Goal: Information Seeking & Learning: Compare options

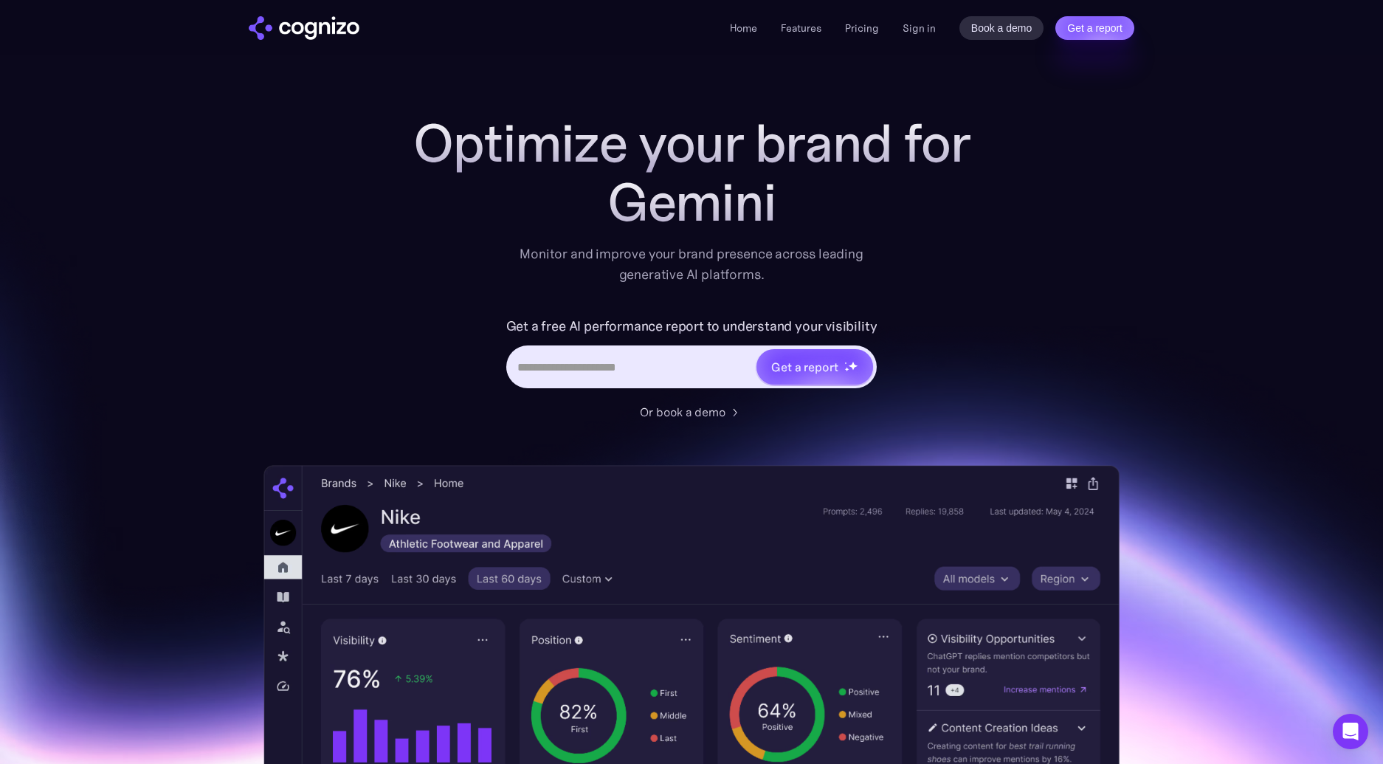
drag, startPoint x: 1006, startPoint y: 181, endPoint x: 978, endPoint y: 190, distance: 30.3
click at [1005, 185] on div "Optimize your brand for Gemini Monitor and improve your brand presence across l…" at bounding box center [691, 598] width 856 height 969
click at [803, 30] on link "Features" at bounding box center [801, 27] width 41 height 13
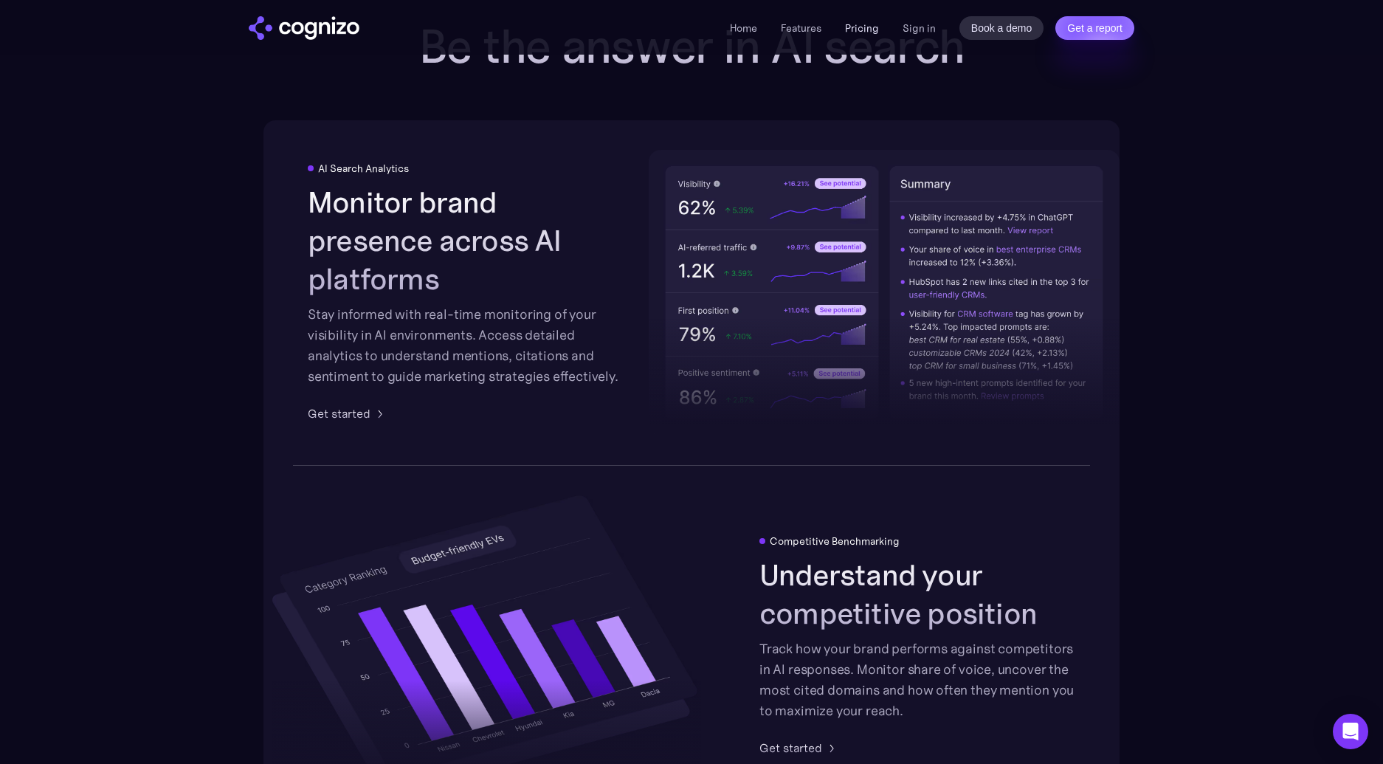
click at [856, 28] on link "Pricing" at bounding box center [862, 27] width 34 height 13
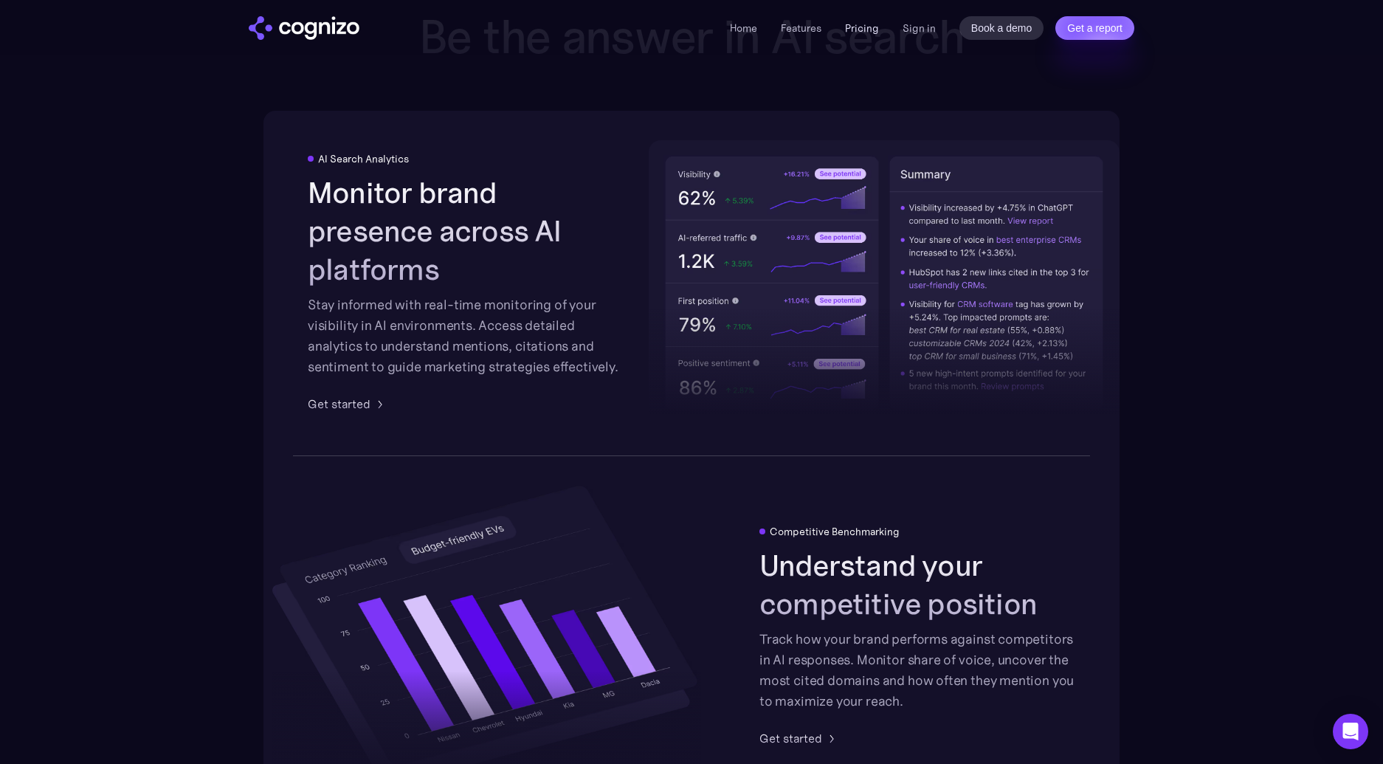
scroll to position [2627, 0]
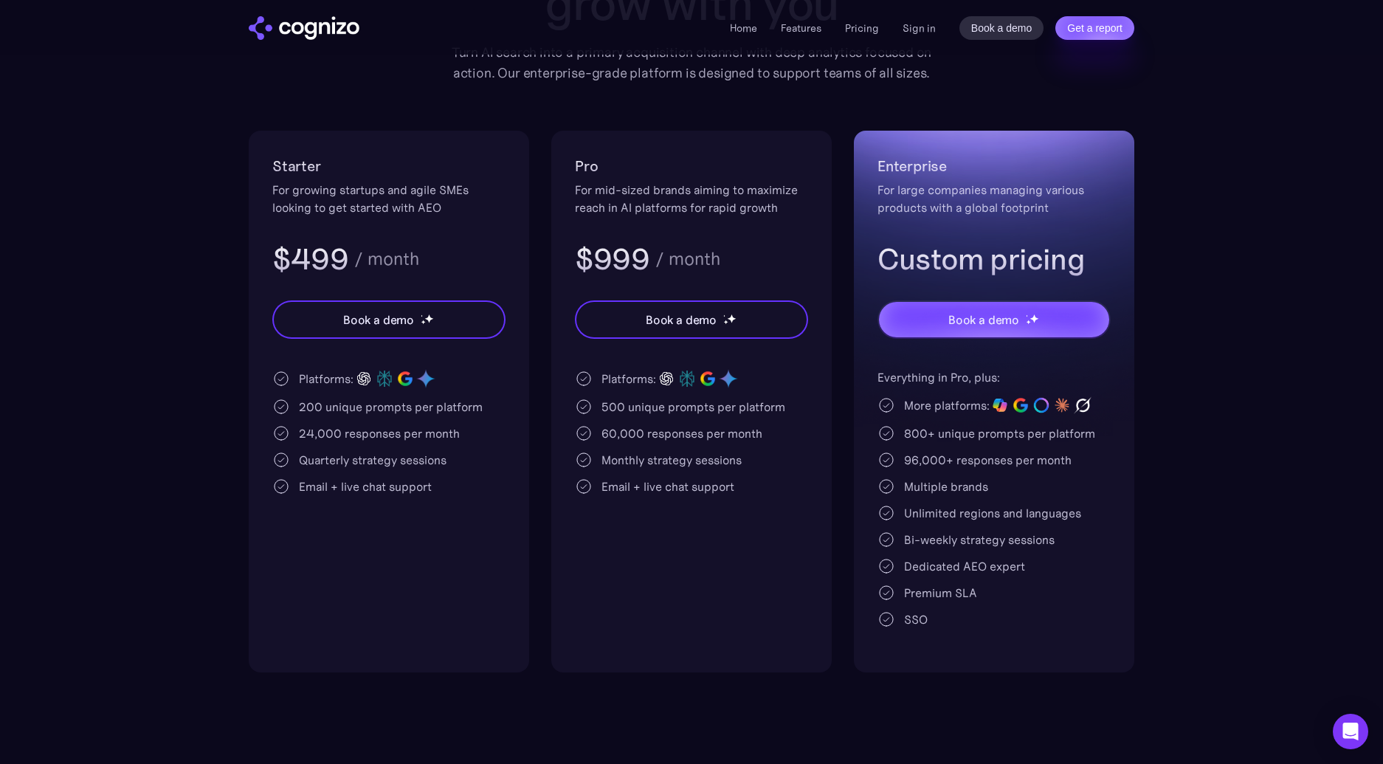
scroll to position [224, 0]
drag, startPoint x: 297, startPoint y: 404, endPoint x: 352, endPoint y: 406, distance: 54.6
click at [352, 406] on div "200 unique prompts per platform" at bounding box center [388, 406] width 233 height 18
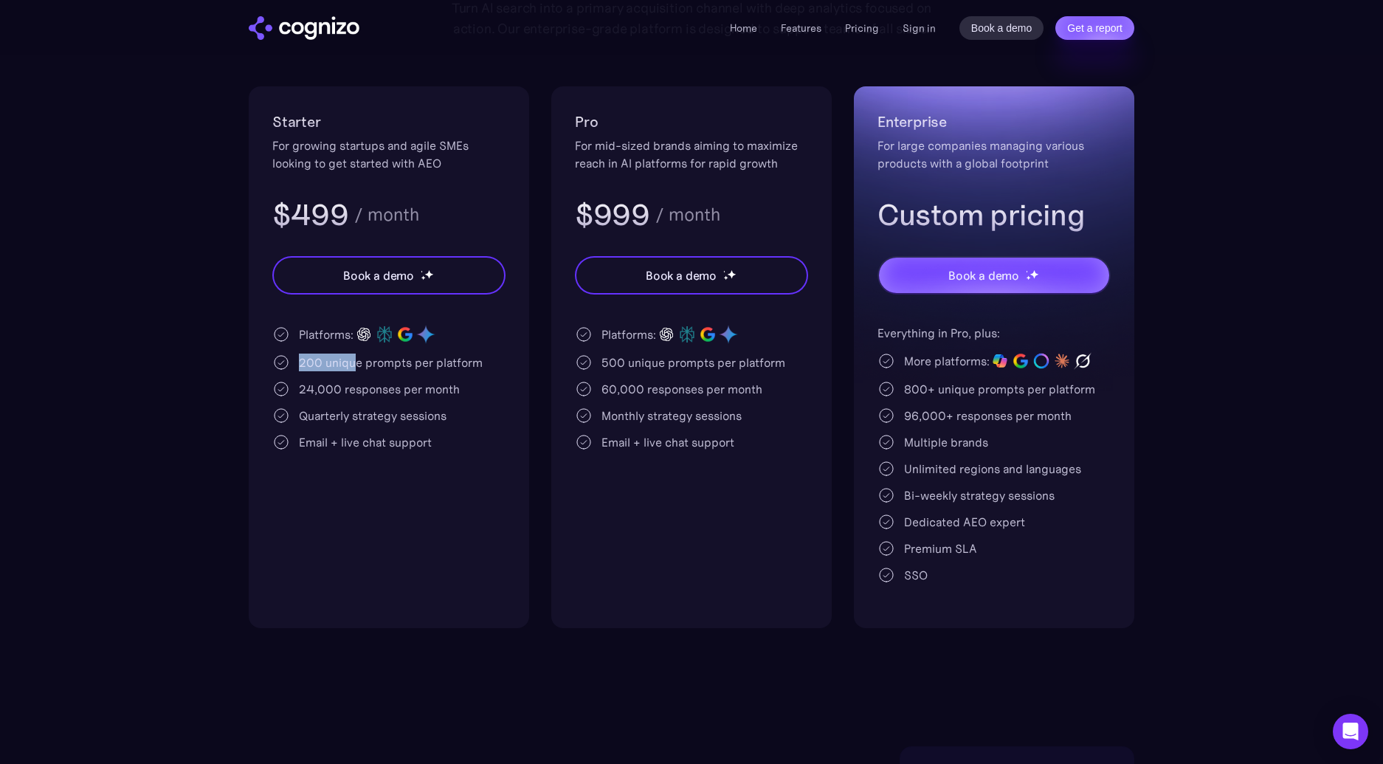
scroll to position [155, 0]
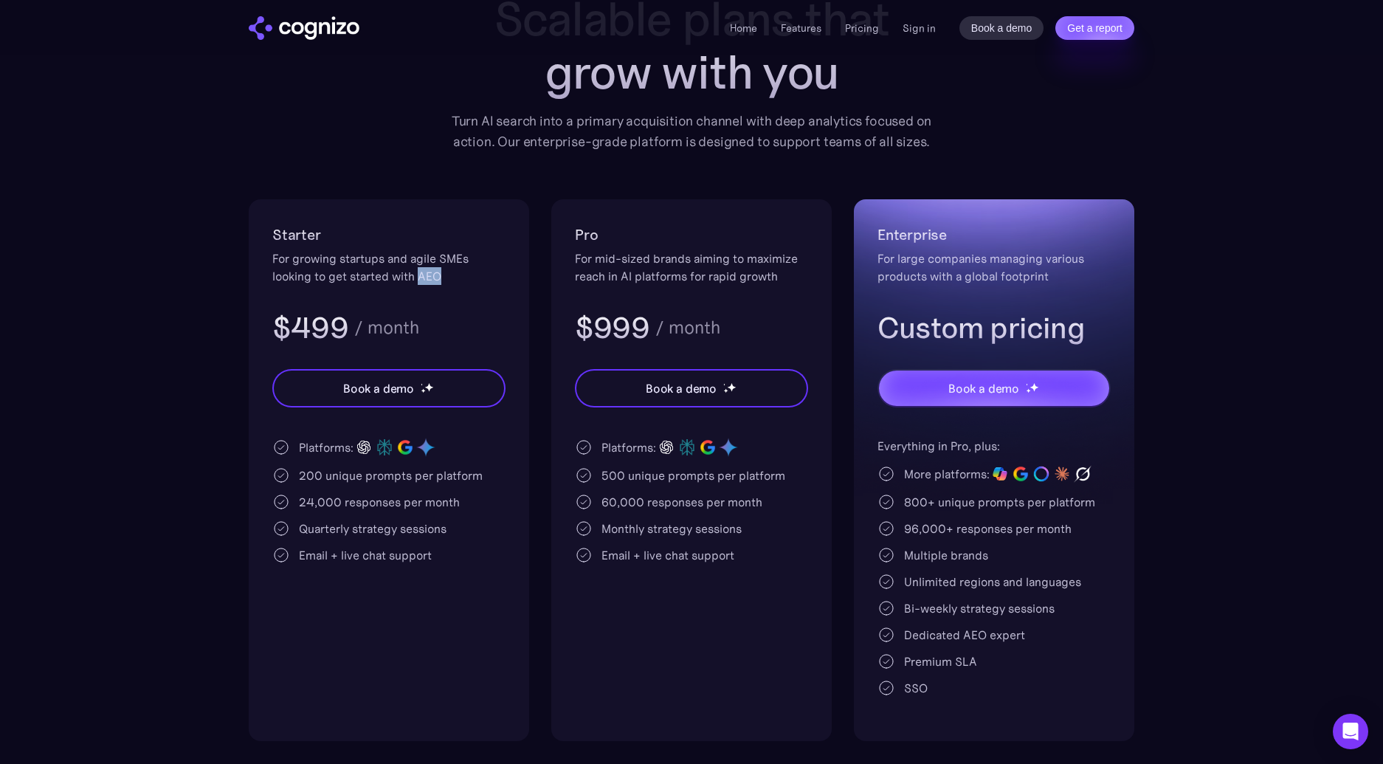
drag, startPoint x: 419, startPoint y: 277, endPoint x: 441, endPoint y: 278, distance: 22.1
click at [441, 278] on div "For growing startups and agile SMEs looking to get started with AEO" at bounding box center [388, 266] width 233 height 35
copy div "AEO"
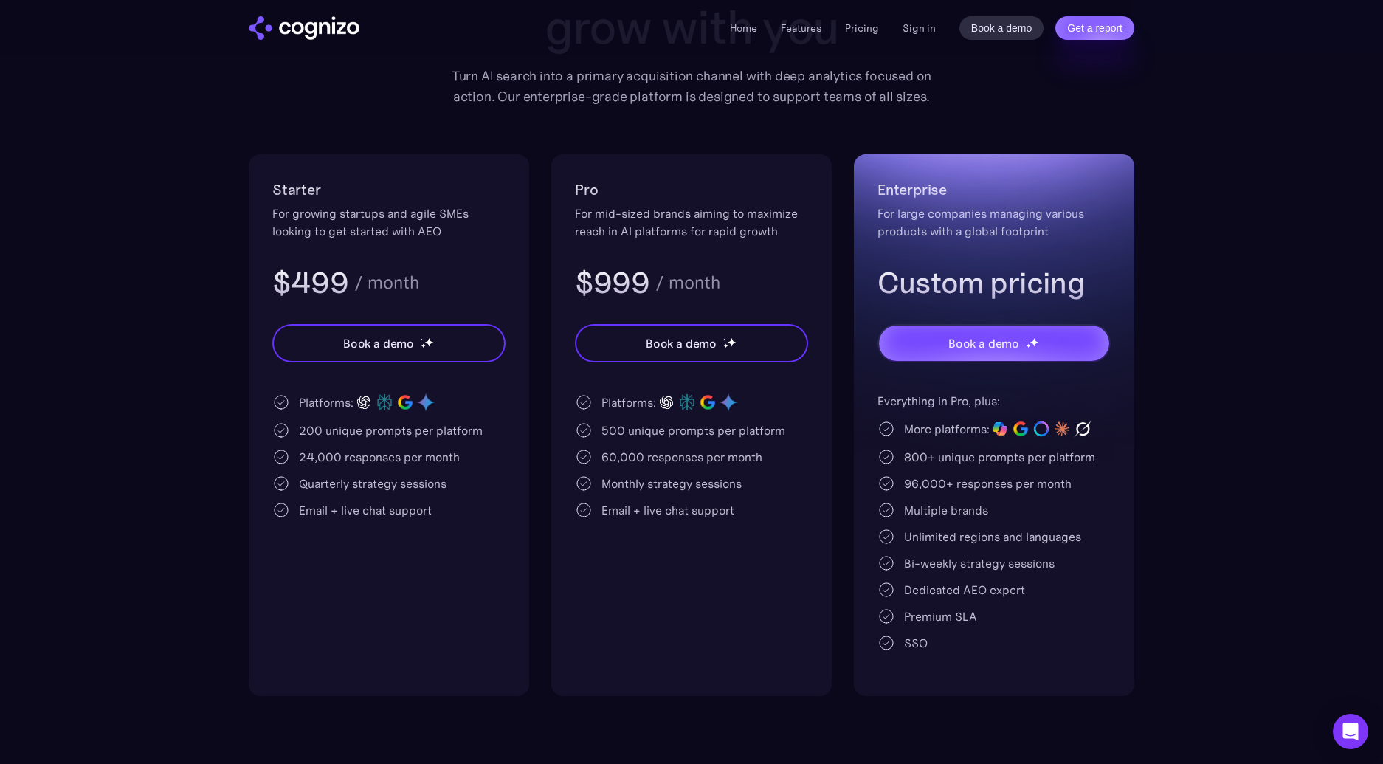
click at [358, 425] on div "200 unique prompts per platform" at bounding box center [391, 430] width 184 height 18
drag, startPoint x: 291, startPoint y: 284, endPoint x: 346, endPoint y: 283, distance: 55.4
click at [417, 276] on div "$499 / month" at bounding box center [388, 282] width 233 height 38
copy div "499 / month"
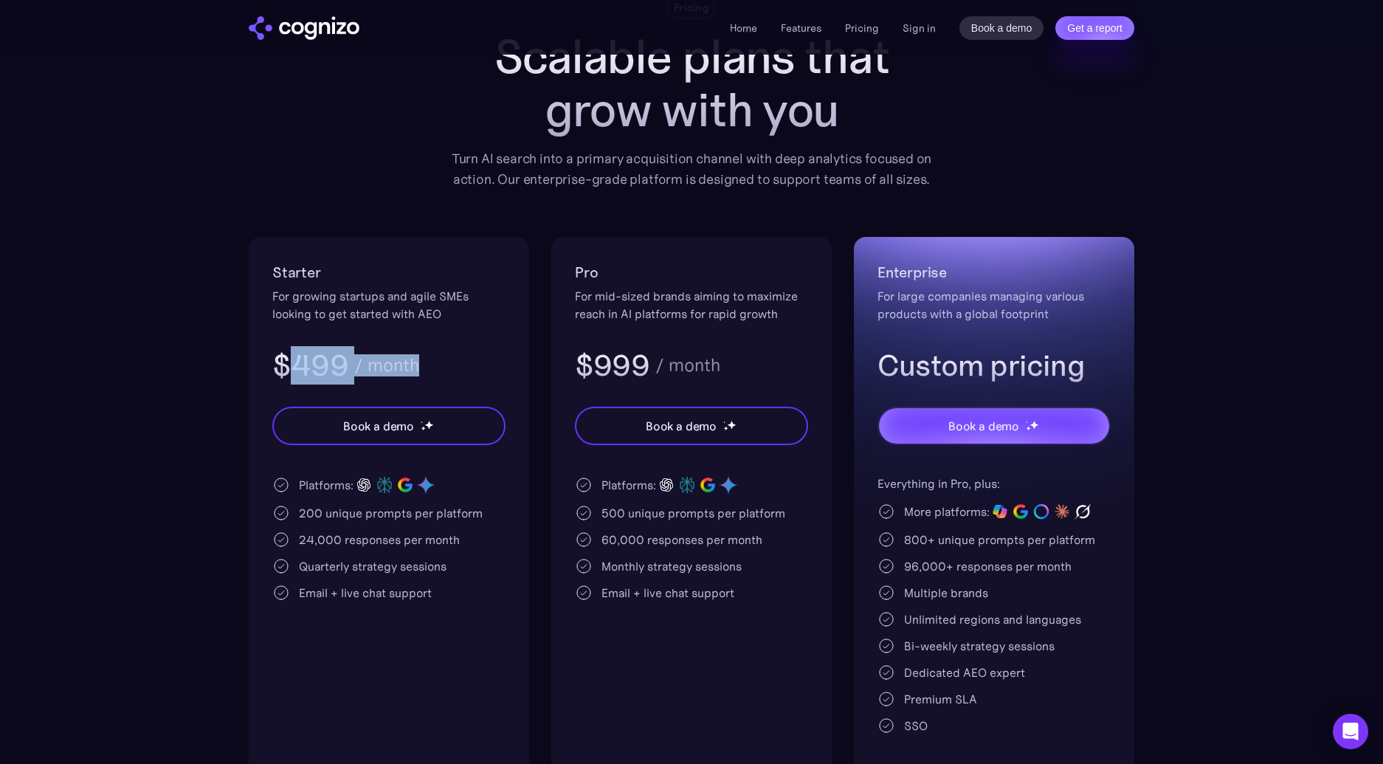
scroll to position [100, 0]
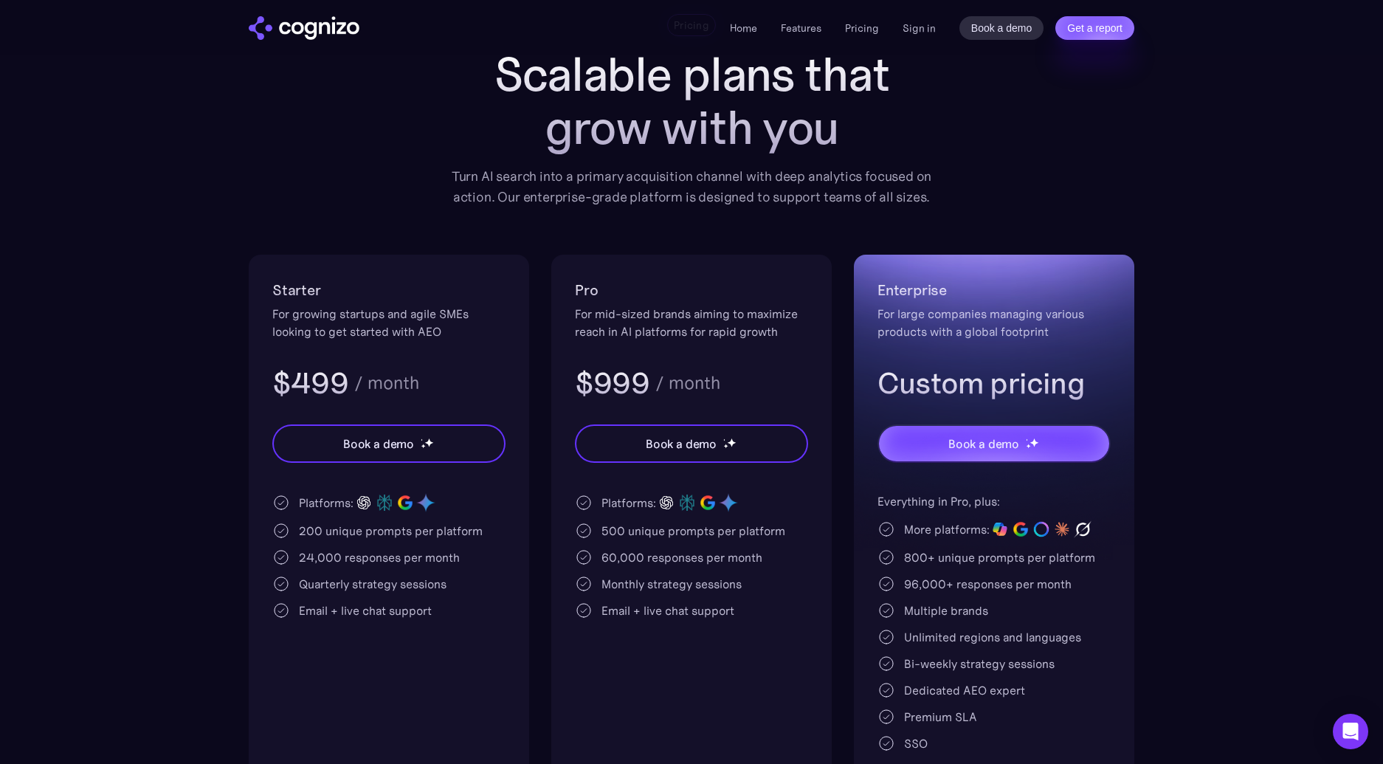
click at [350, 294] on h2 "Starter" at bounding box center [388, 290] width 233 height 24
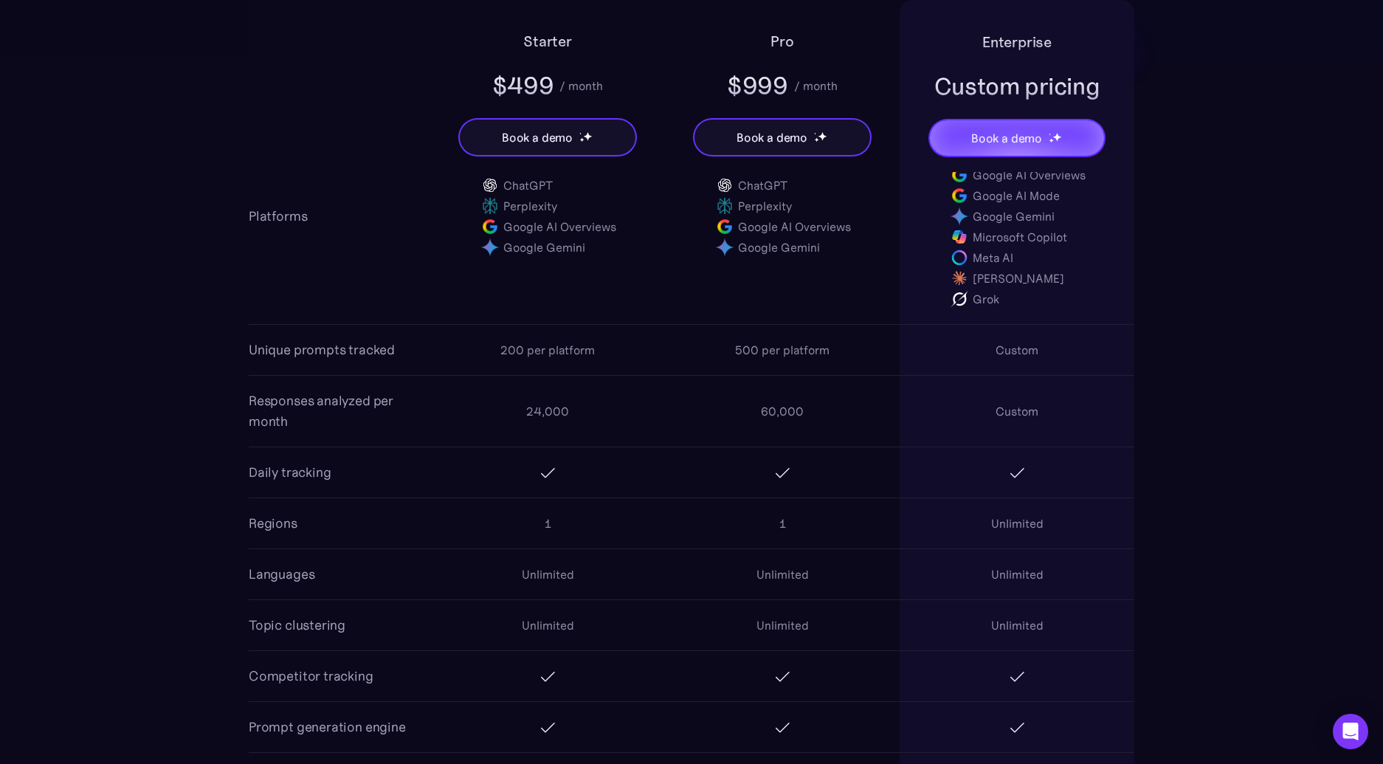
scroll to position [1117, 0]
drag, startPoint x: 505, startPoint y: 348, endPoint x: 519, endPoint y: 347, distance: 14.8
click at [519, 347] on div "200 per platform" at bounding box center [547, 349] width 94 height 18
drag, startPoint x: 524, startPoint y: 351, endPoint x: 497, endPoint y: 351, distance: 27.3
click at [495, 351] on div "200 per platform" at bounding box center [547, 348] width 235 height 47
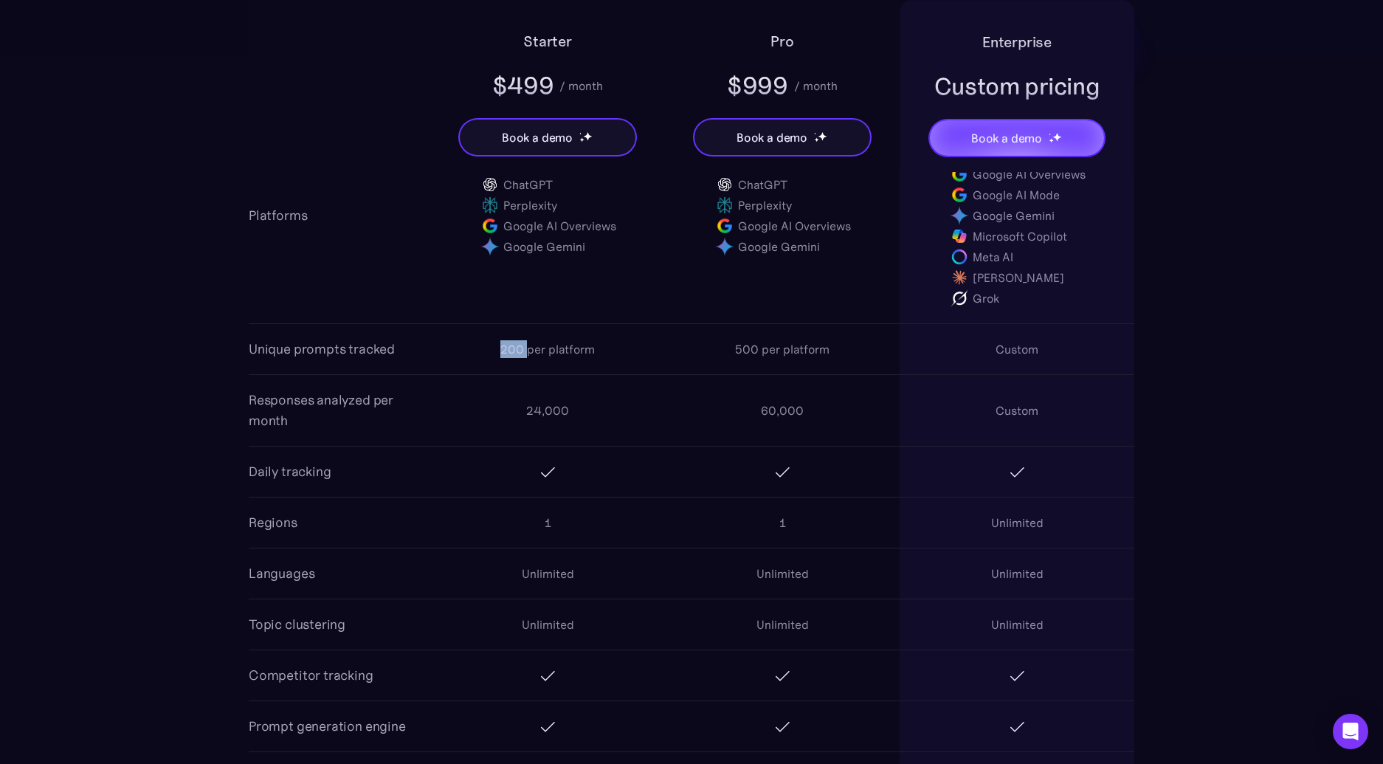
copy div "200"
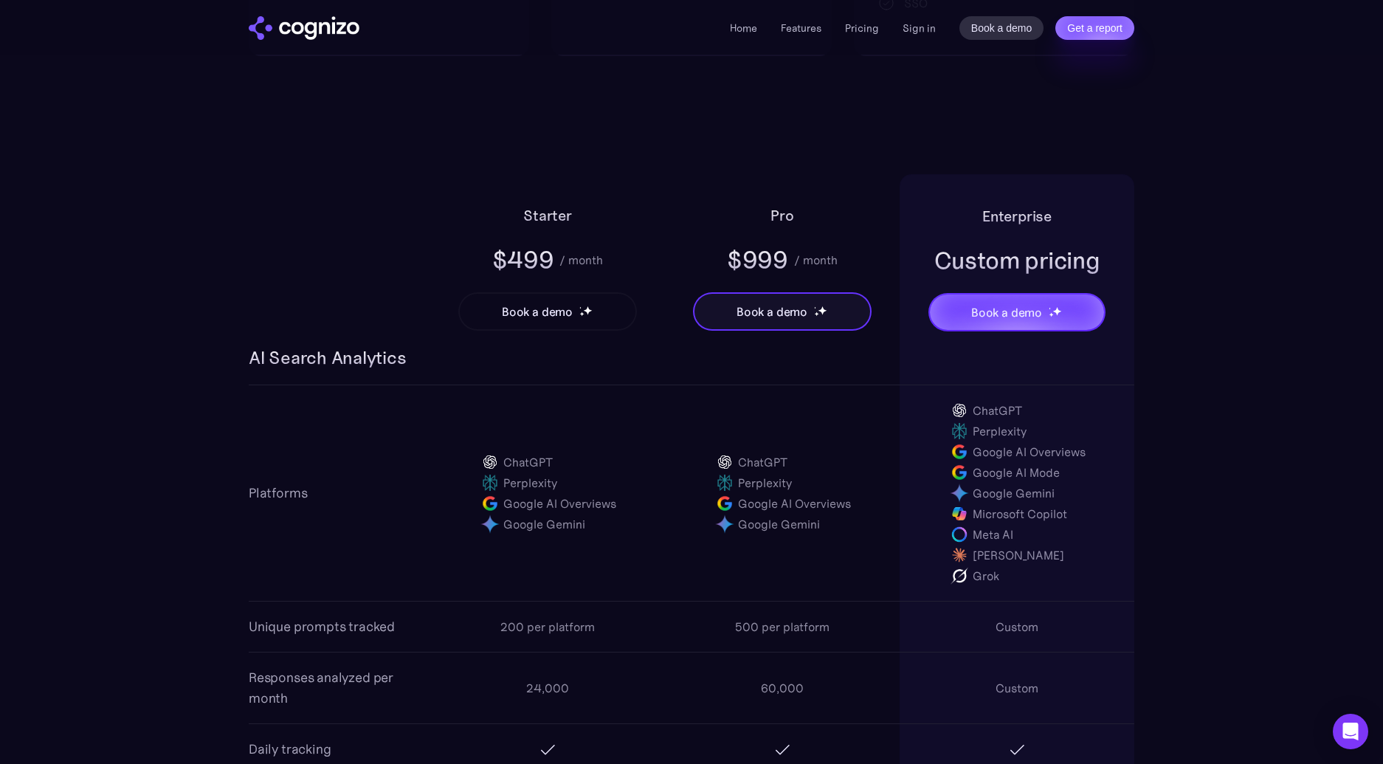
scroll to position [815, 0]
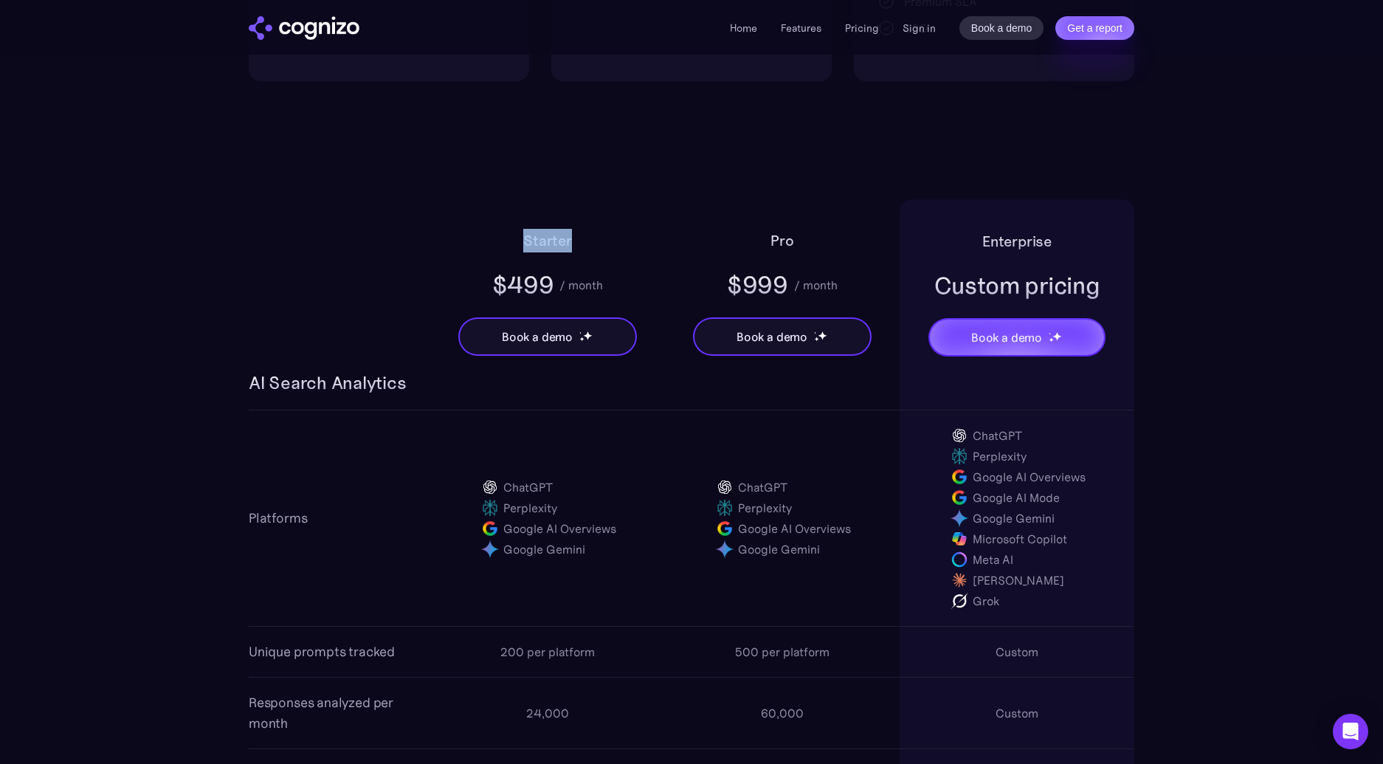
drag, startPoint x: 577, startPoint y: 238, endPoint x: 436, endPoint y: 249, distance: 141.4
click at [513, 239] on div "Starter $499 / month Book a demo" at bounding box center [547, 285] width 235 height 172
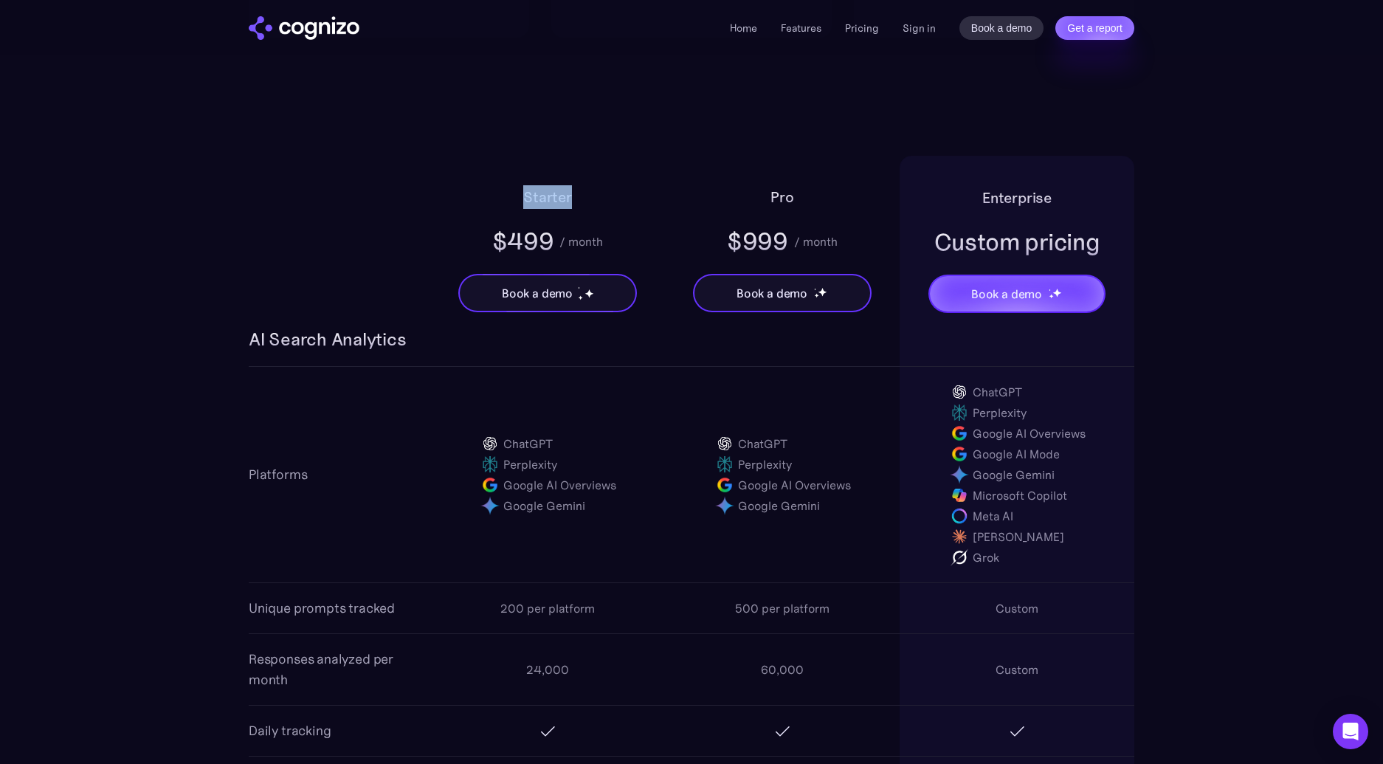
scroll to position [817, 0]
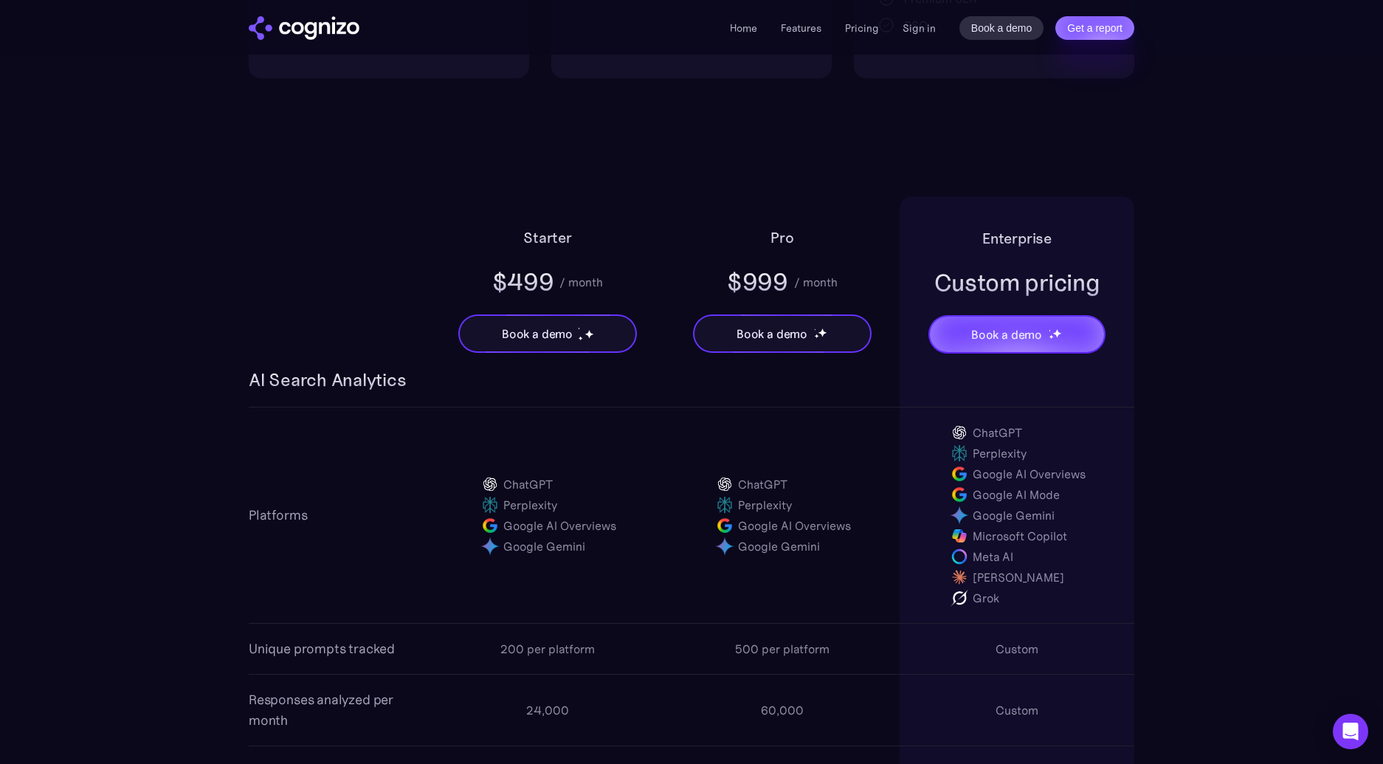
drag, startPoint x: 770, startPoint y: 281, endPoint x: 719, endPoint y: 275, distance: 51.2
click at [770, 281] on div "$999" at bounding box center [757, 282] width 61 height 32
drag, startPoint x: 730, startPoint y: 277, endPoint x: 859, endPoint y: 280, distance: 129.2
click at [860, 280] on div "Pro $999 / month Book a demo" at bounding box center [782, 282] width 235 height 172
copy div "$999 / month"
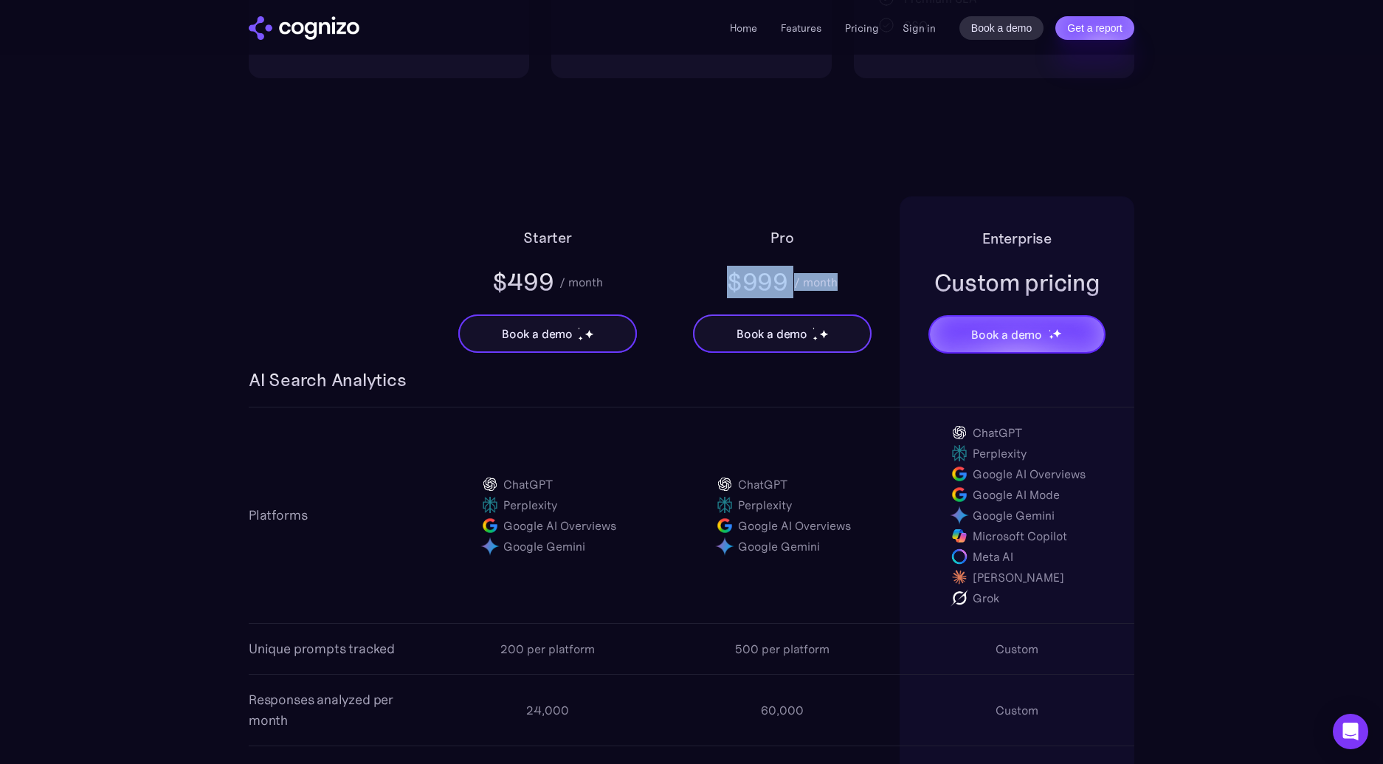
click at [846, 272] on div "Pro $999 / month Book a demo" at bounding box center [782, 282] width 235 height 172
drag, startPoint x: 843, startPoint y: 286, endPoint x: 730, endPoint y: 280, distance: 113.0
click at [721, 282] on div "Pro $999 / month Book a demo" at bounding box center [782, 282] width 235 height 172
copy div "$999 / month"
drag, startPoint x: 764, startPoint y: 232, endPoint x: 848, endPoint y: 279, distance: 97.1
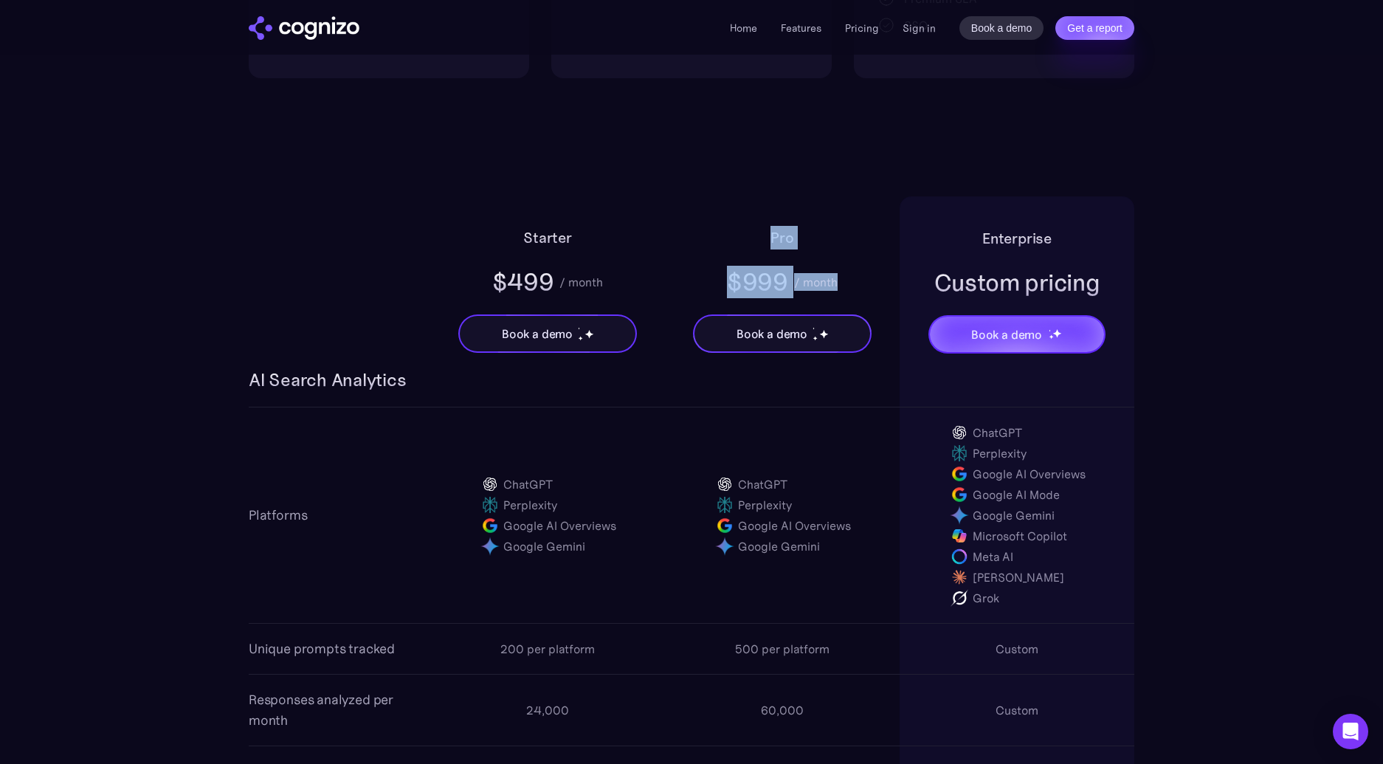
click at [848, 279] on div "Pro $999 / month Book a demo" at bounding box center [782, 282] width 235 height 172
copy div "Pro $999 / month"
click at [826, 285] on div "/ month" at bounding box center [816, 282] width 44 height 18
drag, startPoint x: 859, startPoint y: 280, endPoint x: 751, endPoint y: 220, distance: 123.5
click at [749, 220] on div "Pro $999 / month Book a demo" at bounding box center [782, 282] width 235 height 172
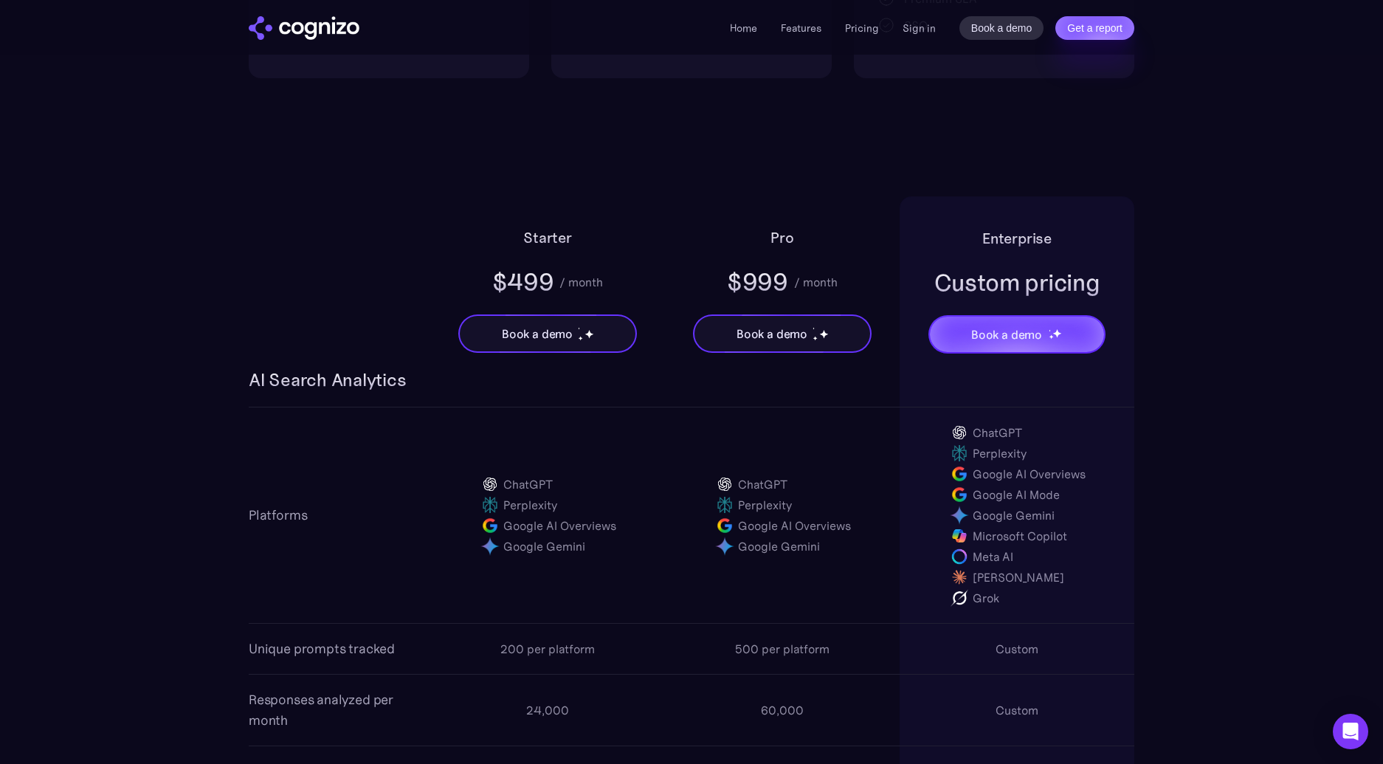
drag, startPoint x: 1075, startPoint y: 293, endPoint x: 1083, endPoint y: 288, distance: 9.2
click at [1075, 293] on div "Custom pricing" at bounding box center [1017, 282] width 166 height 32
drag, startPoint x: 1105, startPoint y: 283, endPoint x: 977, endPoint y: 237, distance: 136.3
click at [977, 237] on div "Enterprise Custom pricing Book a demo" at bounding box center [1016, 282] width 235 height 172
click at [978, 236] on div "Enterprise Custom pricing Book a demo" at bounding box center [1016, 282] width 235 height 172
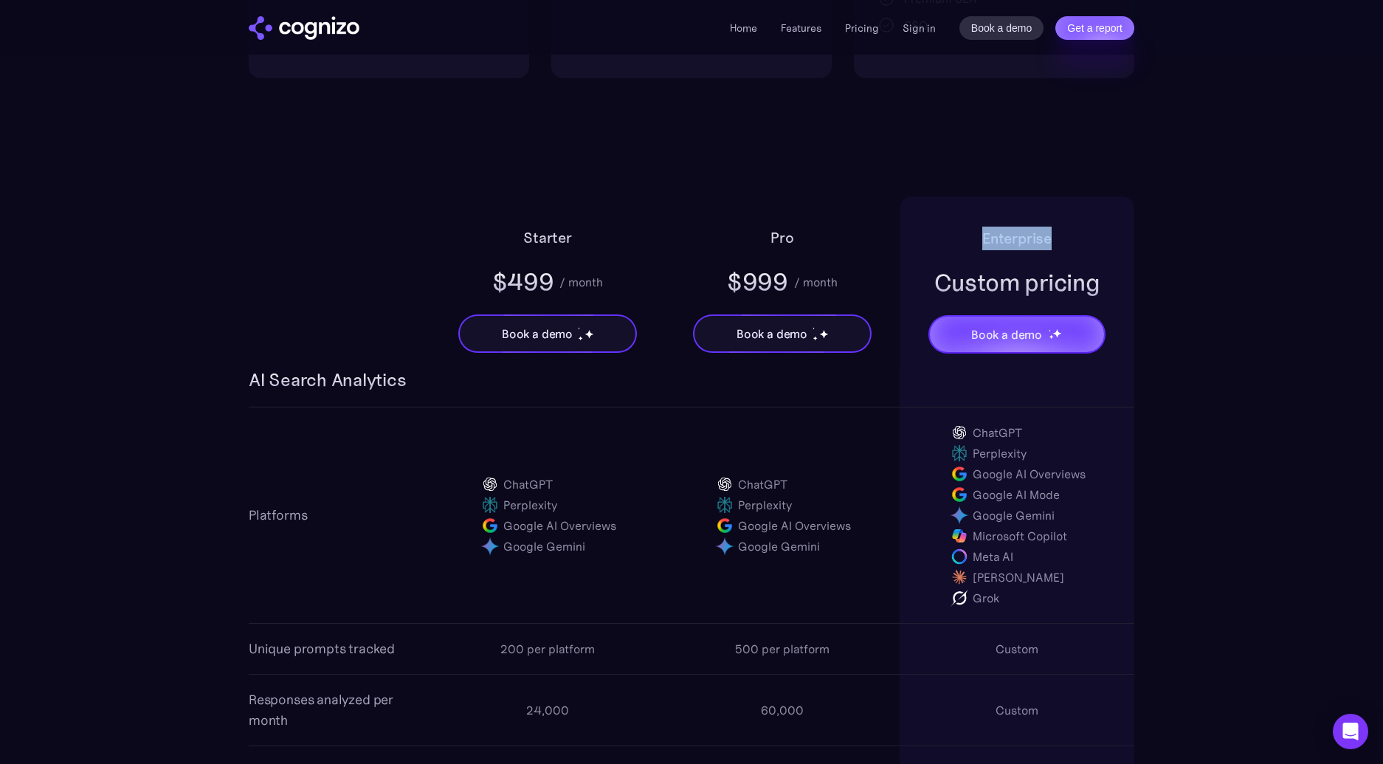
drag, startPoint x: 981, startPoint y: 235, endPoint x: 1050, endPoint y: 236, distance: 68.6
click at [1061, 238] on div "Enterprise Custom pricing Book a demo" at bounding box center [1016, 282] width 235 height 172
copy h2 "Enterprise"
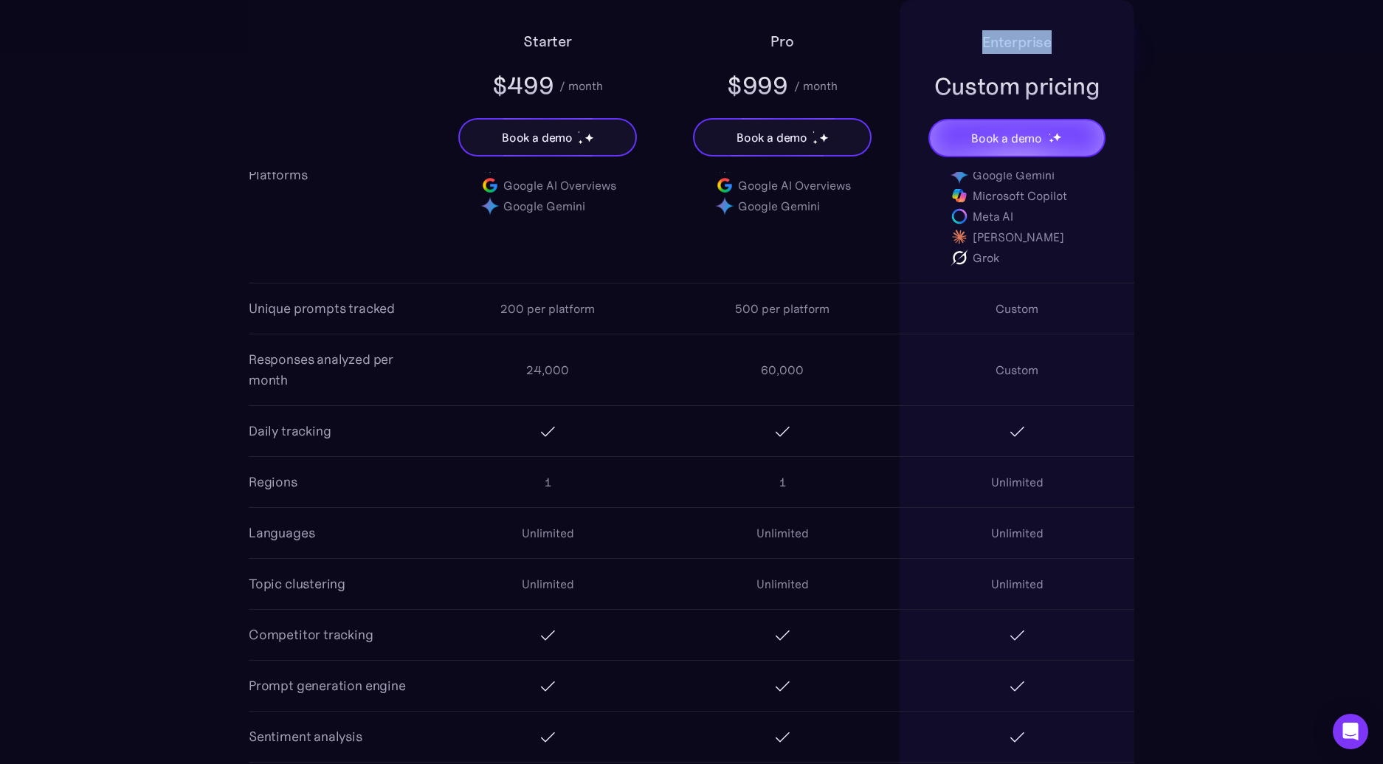
scroll to position [1160, 0]
click at [491, 326] on div "200 per platform" at bounding box center [547, 306] width 235 height 47
drag, startPoint x: 496, startPoint y: 305, endPoint x: 573, endPoint y: 308, distance: 76.8
click at [601, 308] on div "200 per platform" at bounding box center [547, 306] width 235 height 47
copy div "200 per platform"
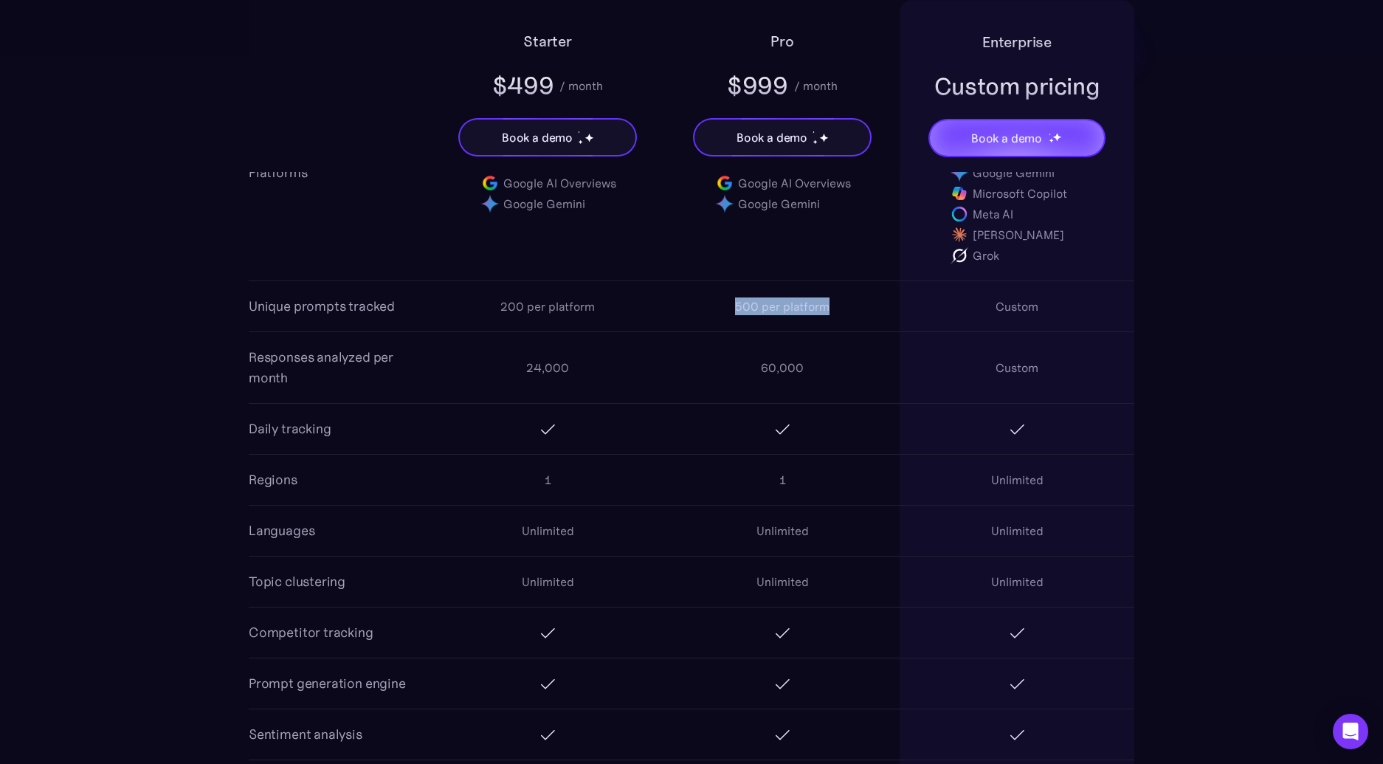
drag, startPoint x: 742, startPoint y: 311, endPoint x: 831, endPoint y: 311, distance: 89.3
click at [837, 312] on div "500 per platform" at bounding box center [782, 306] width 235 height 47
copy div "500 per platform"
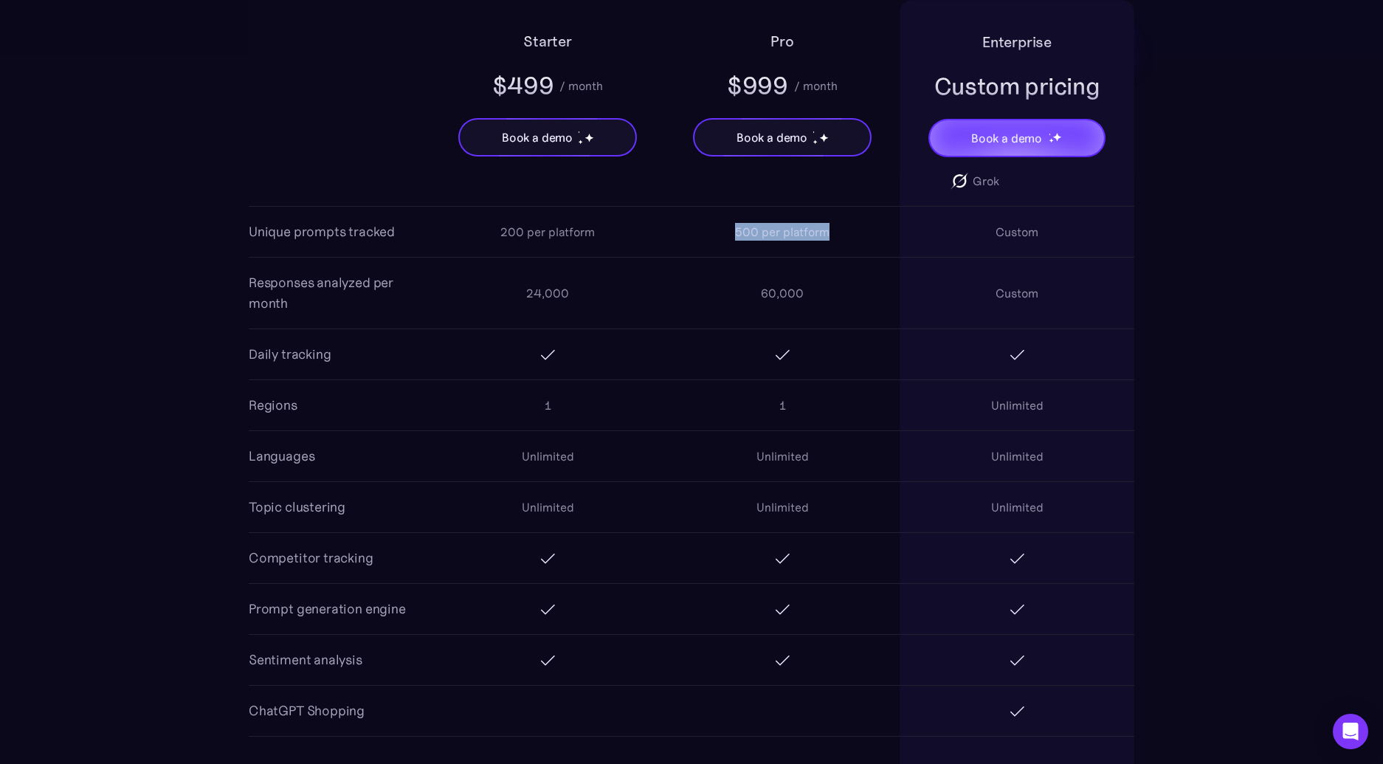
scroll to position [1236, 0]
drag, startPoint x: 319, startPoint y: 352, endPoint x: 238, endPoint y: 349, distance: 81.2
copy div "Daily tracking"
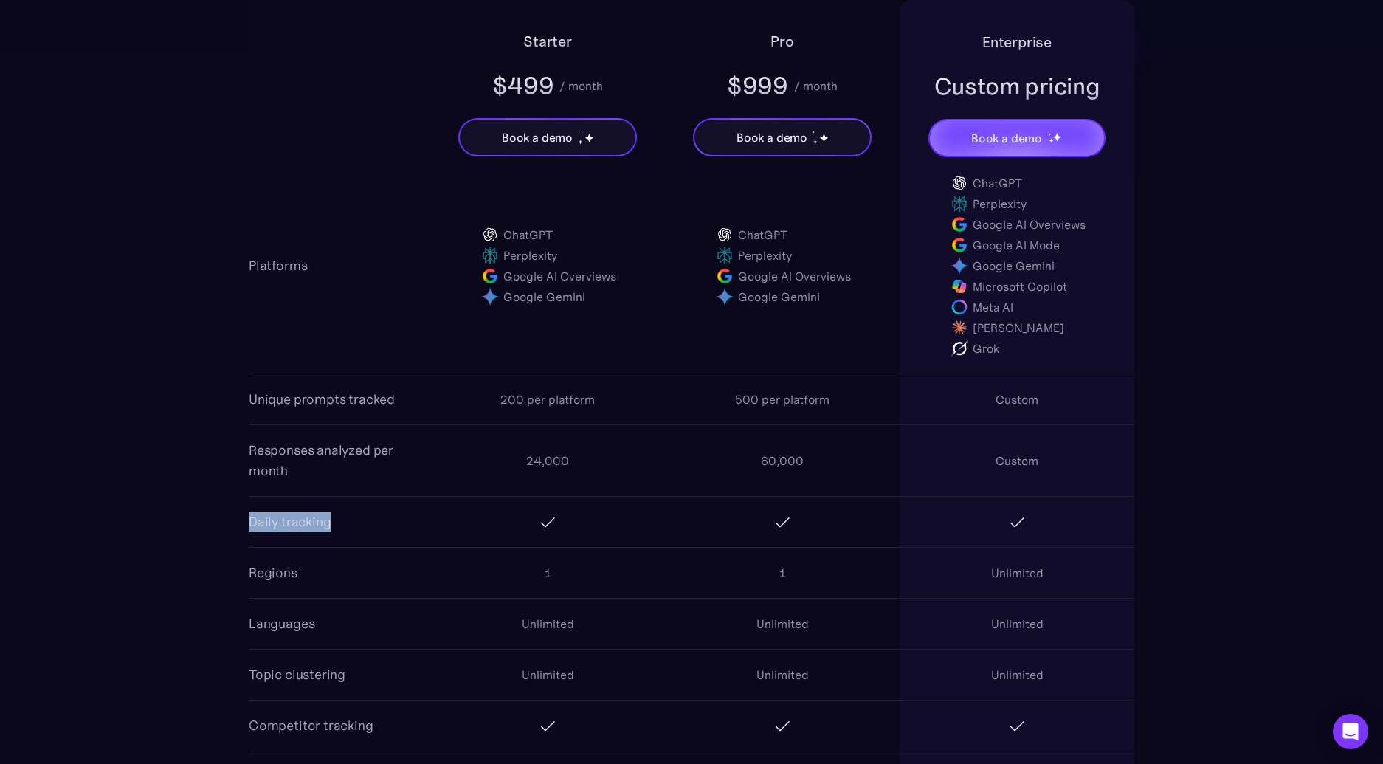
scroll to position [1070, 0]
